Goal: Task Accomplishment & Management: Complete application form

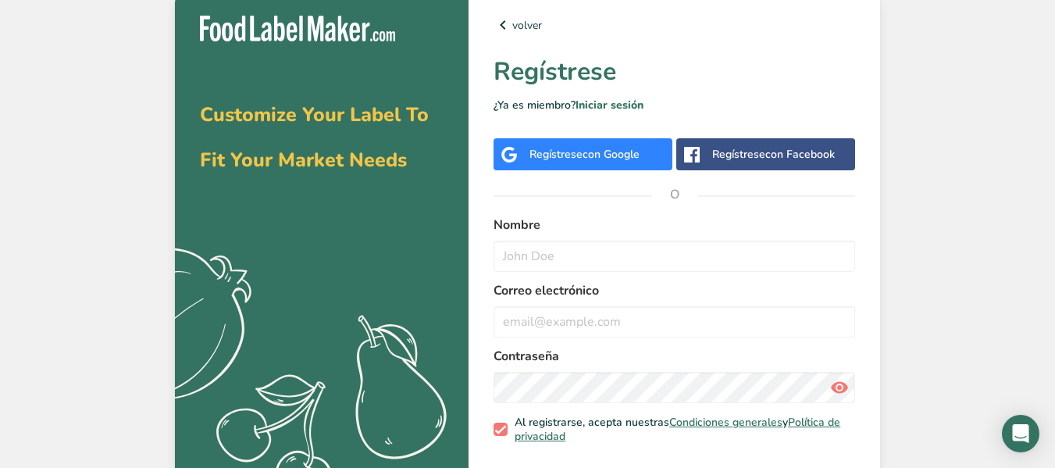
click at [575, 144] on div "Regístrese con Google" at bounding box center [582, 154] width 179 height 32
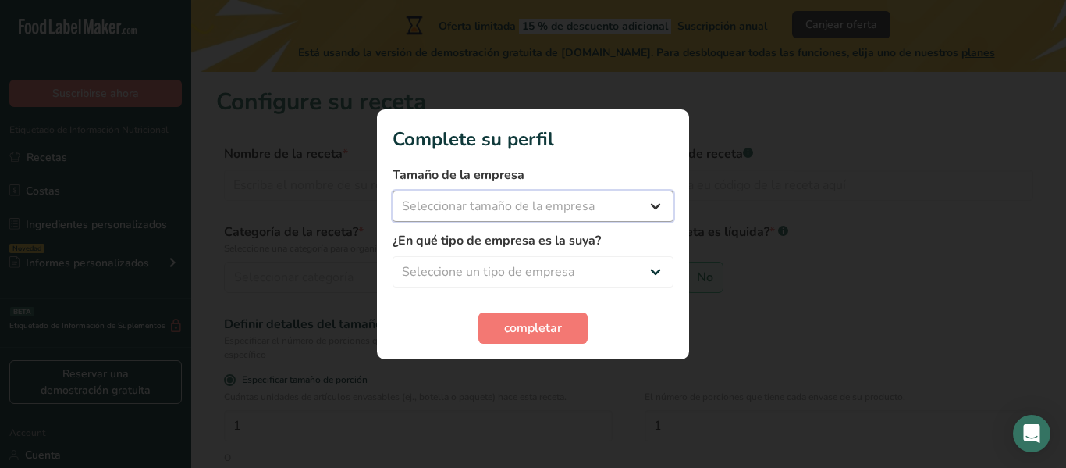
click at [458, 215] on select "Seleccionar tamaño de la empresa Menos de 10 empleados De 10 a 50 empleados De …" at bounding box center [533, 205] width 281 height 31
select select "1"
click at [393, 190] on select "Seleccionar tamaño de la empresa Menos de 10 empleados De 10 a 50 empleados De …" at bounding box center [533, 205] width 281 height 31
click at [435, 276] on select "Seleccione un tipo de empresa Fabricante de alimentos envasados Restaurante y c…" at bounding box center [533, 271] width 281 height 31
select select "1"
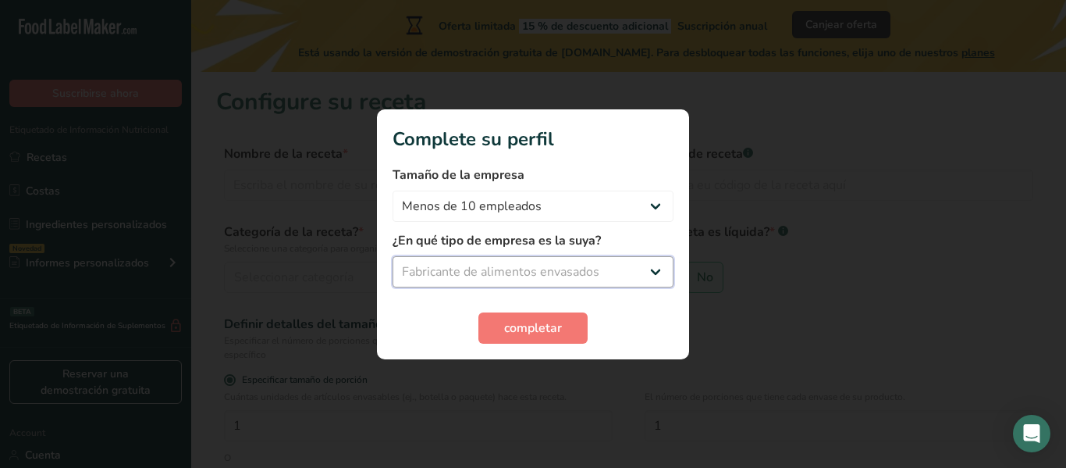
click at [393, 256] on select "Seleccione un tipo de empresa Fabricante de alimentos envasados Restaurante y c…" at bounding box center [533, 271] width 281 height 31
click at [546, 313] on button "completar" at bounding box center [532, 327] width 109 height 31
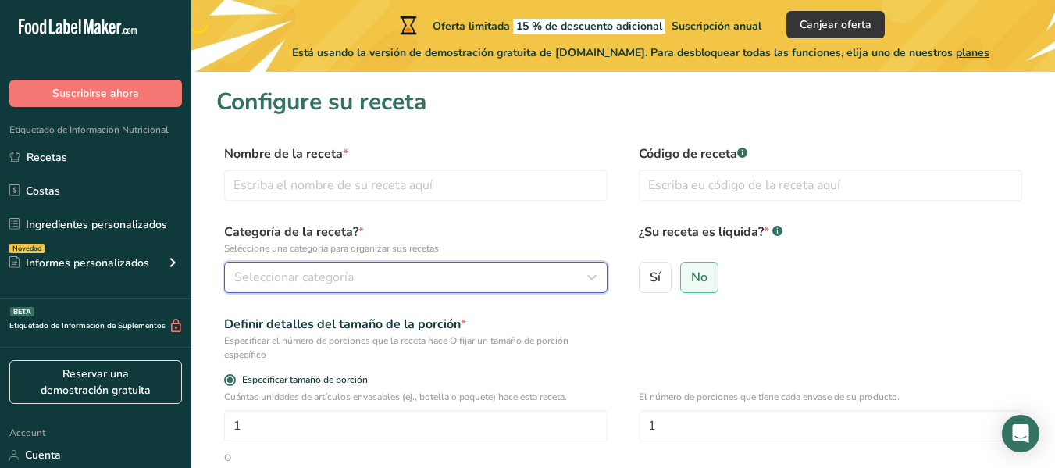
click at [355, 287] on button "Seleccionar categoría" at bounding box center [415, 276] width 383 height 31
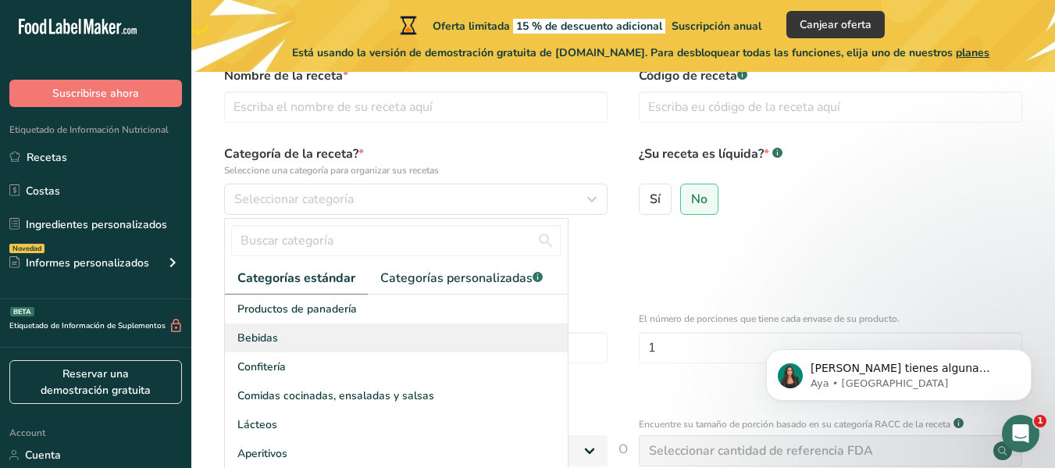
click at [272, 350] on div "Bebidas" at bounding box center [396, 337] width 343 height 29
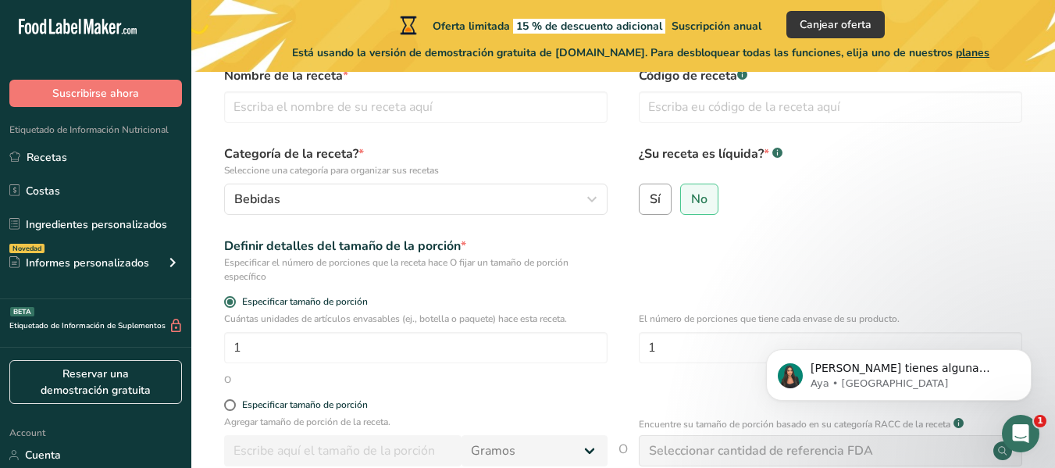
click at [652, 207] on span "Sí" at bounding box center [654, 199] width 11 height 16
click at [649, 204] on input "Sí" at bounding box center [644, 199] width 10 height 10
radio input "true"
radio input "false"
select select "22"
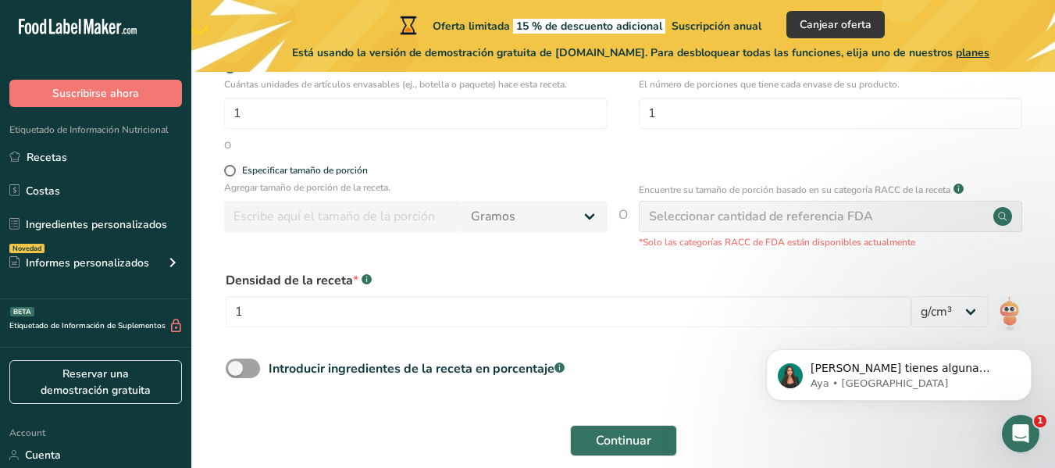
scroll to position [385, 0]
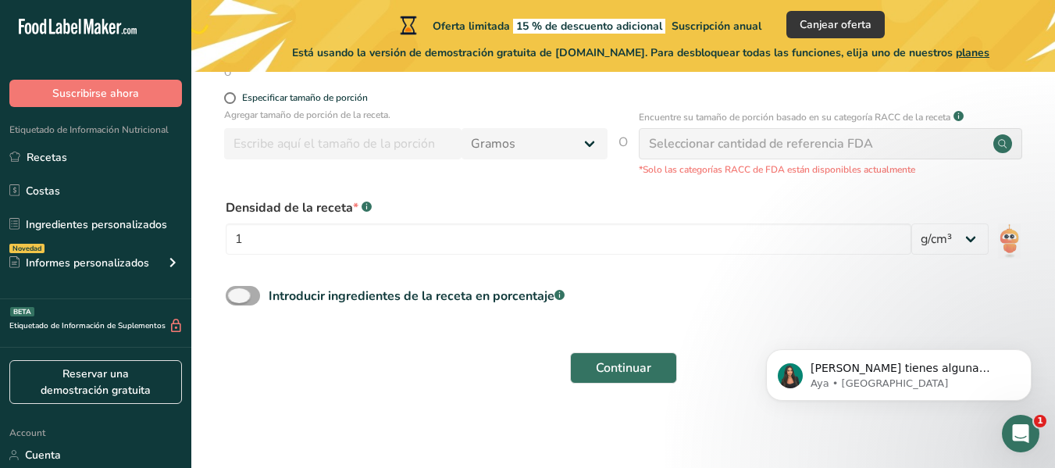
click at [246, 298] on span at bounding box center [243, 296] width 34 height 20
click at [236, 298] on input "Introducir ingredientes de la receta en porcentaje .a-a{fill:#347362;}.b-a{fill…" at bounding box center [231, 295] width 10 height 10
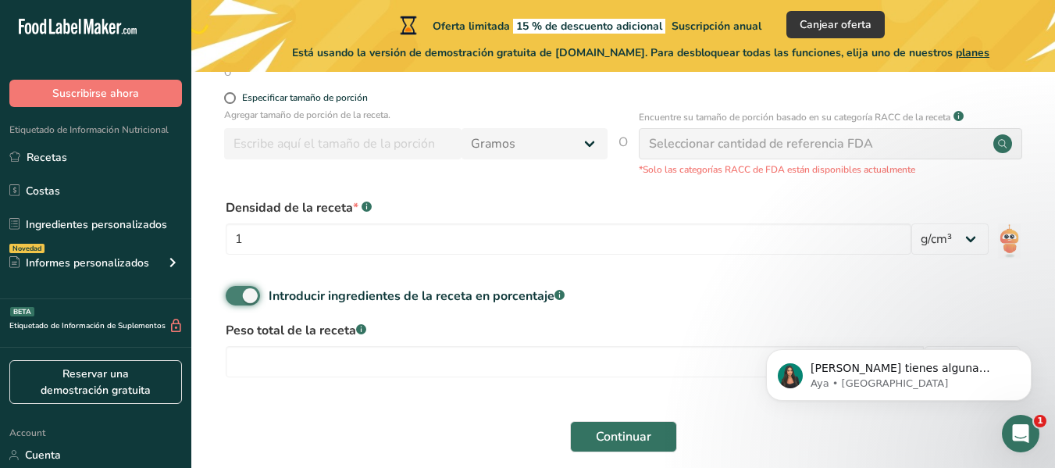
scroll to position [454, 0]
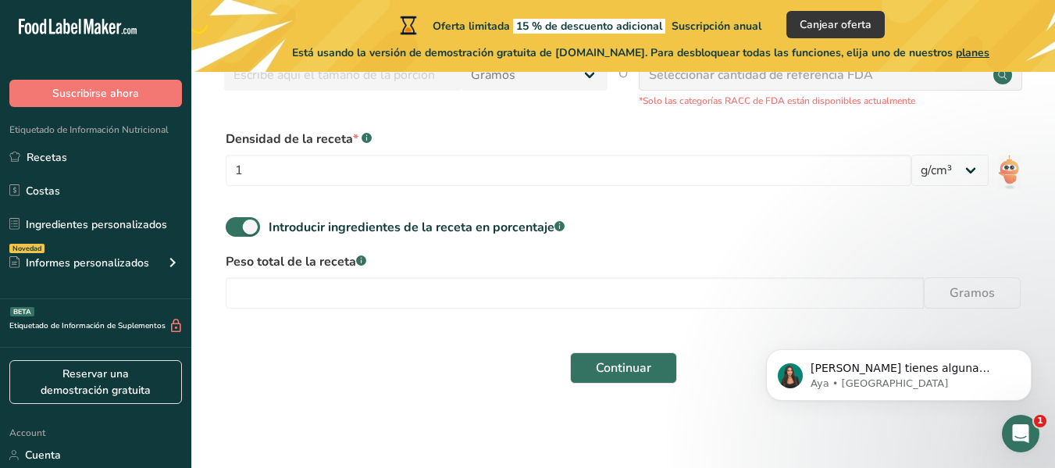
click at [254, 237] on div "Introducir ingredientes de la receta en porcentaje .a-a{fill:#347362;}.b-a{fill…" at bounding box center [622, 233] width 813 height 32
click at [251, 235] on span at bounding box center [243, 227] width 34 height 20
click at [236, 232] on input "Introducir ingredientes de la receta en porcentaje .a-a{fill:#347362;}.b-a{fill…" at bounding box center [231, 227] width 10 height 10
checkbox input "false"
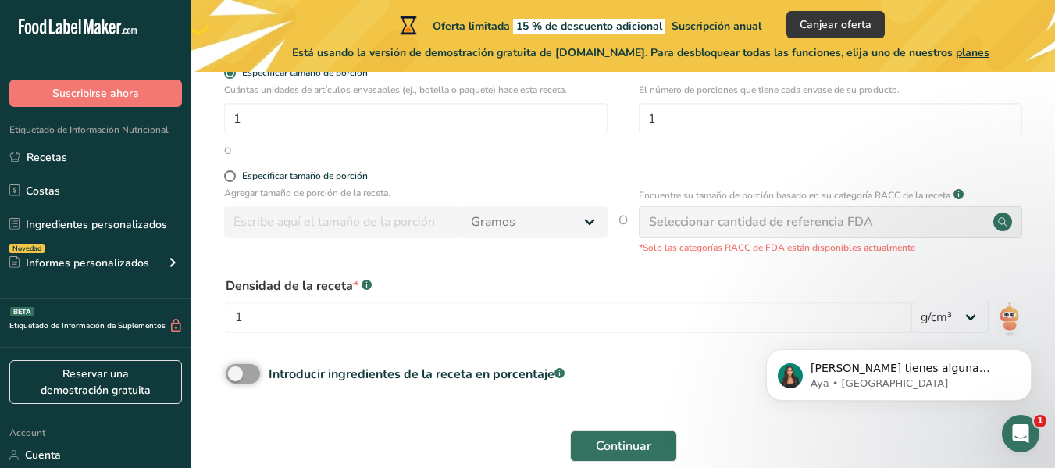
scroll to position [229, 0]
